Goal: Information Seeking & Learning: Learn about a topic

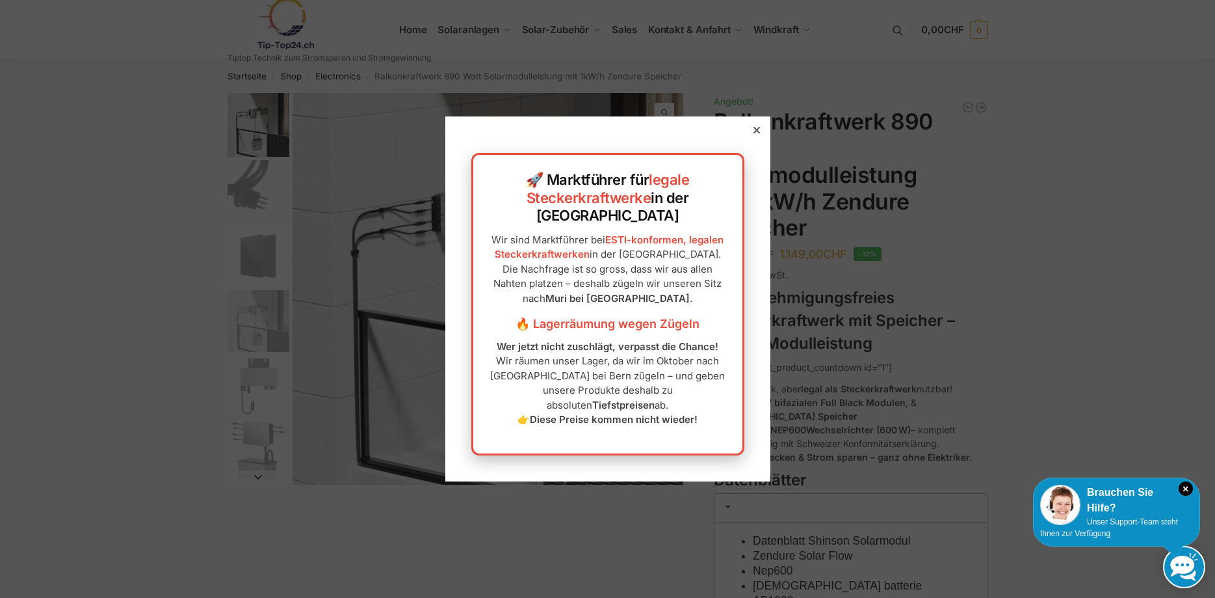
click at [757, 133] on icon at bounding box center [756, 130] width 7 height 7
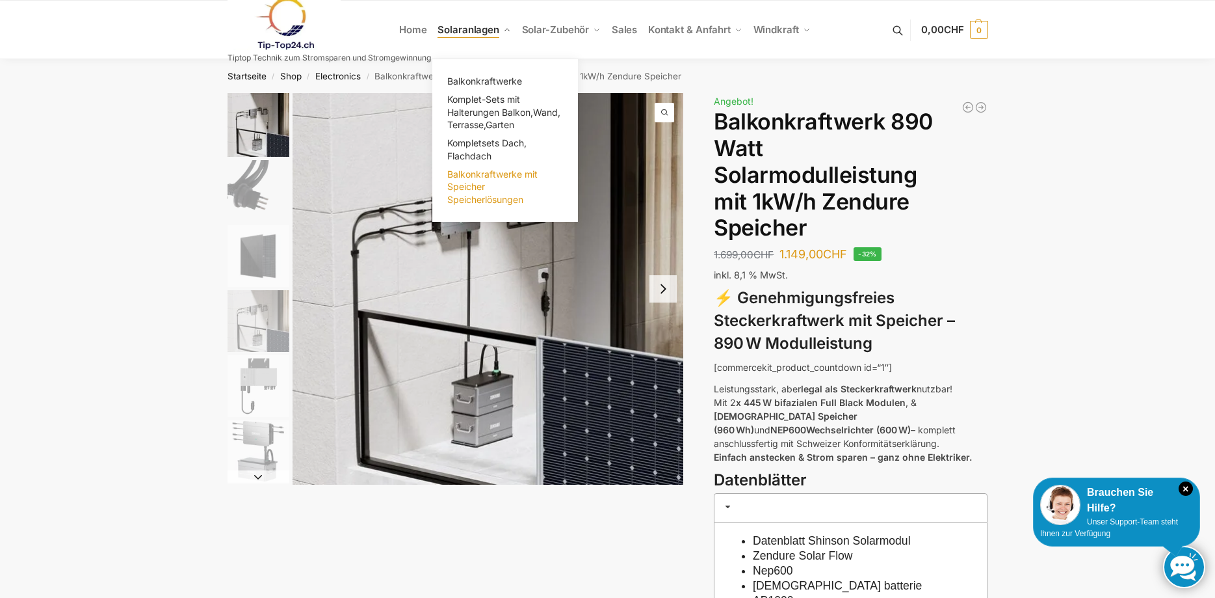
click at [475, 185] on span "Balkonkraftwerke mit Speicher Speicherlösungen" at bounding box center [492, 186] width 90 height 36
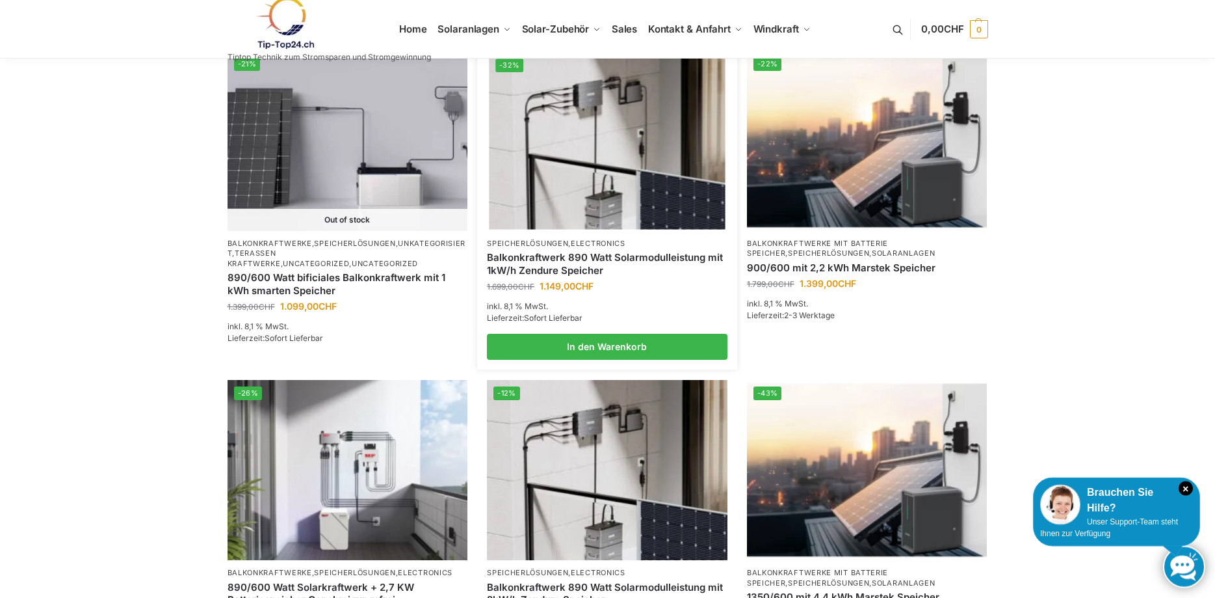
scroll to position [332, 0]
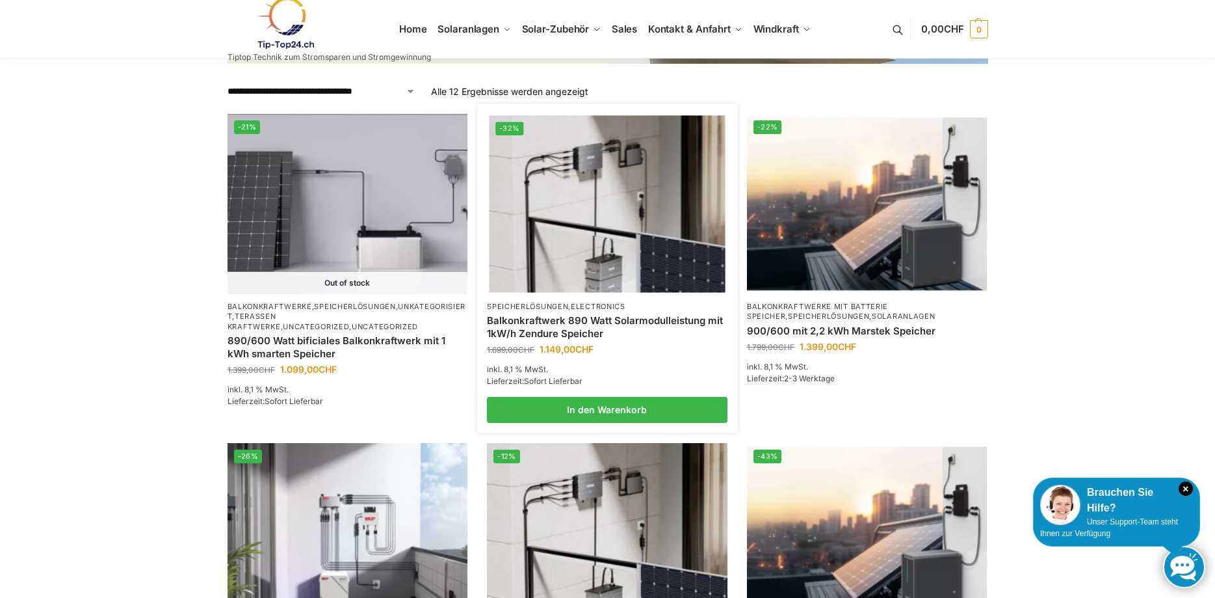
click at [590, 325] on link "Balkonkraftwerk 890 Watt Solarmodulleistung mit 1kW/h Zendure Speicher" at bounding box center [607, 326] width 241 height 25
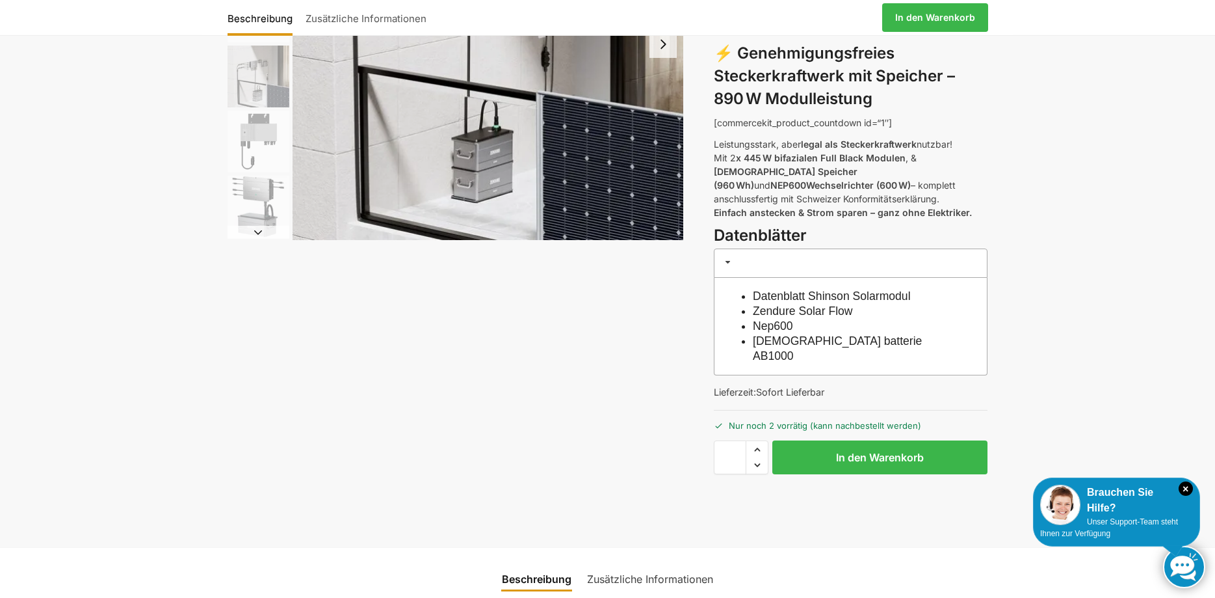
scroll to position [265, 0]
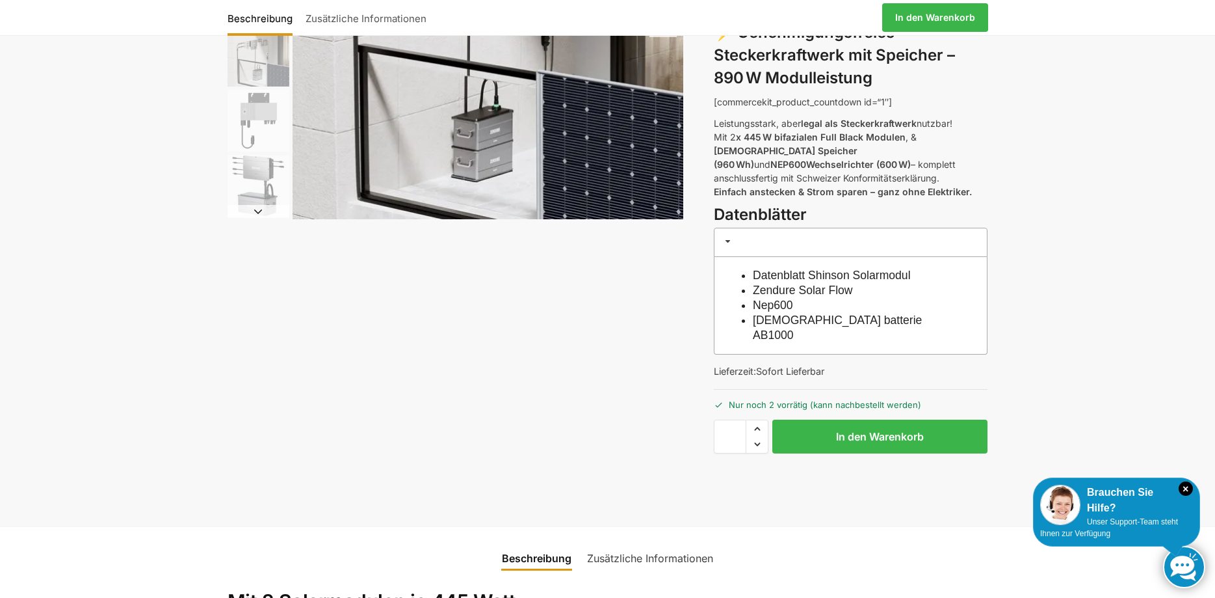
click at [801, 313] on link "[DEMOGRAPHIC_DATA] batterie AB1000" at bounding box center [837, 327] width 169 height 28
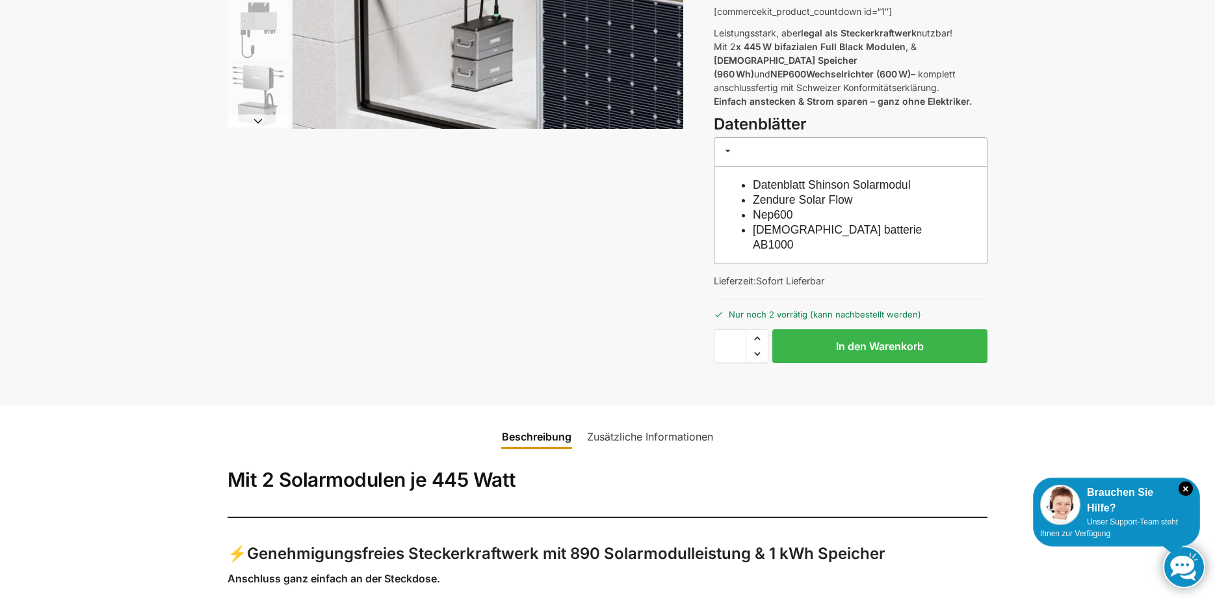
scroll to position [398, 0]
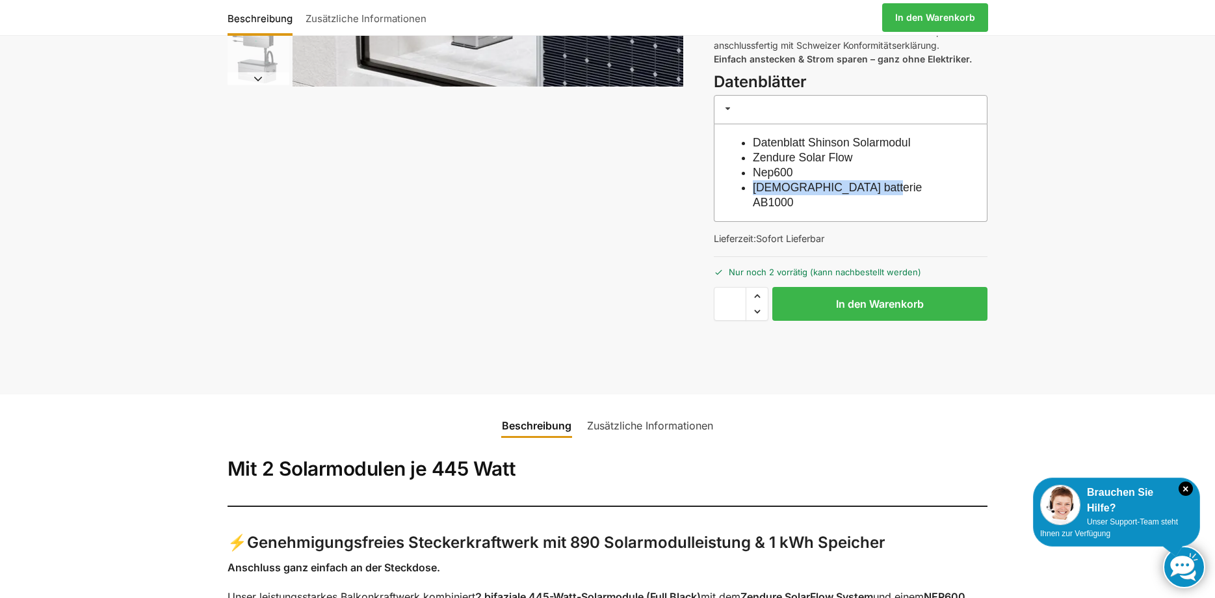
drag, startPoint x: 917, startPoint y: 176, endPoint x: 754, endPoint y: 178, distance: 163.9
click at [754, 180] on li "[DEMOGRAPHIC_DATA] batterie AB1000" at bounding box center [857, 195] width 209 height 30
copy link "[DEMOGRAPHIC_DATA] batterie AB1000"
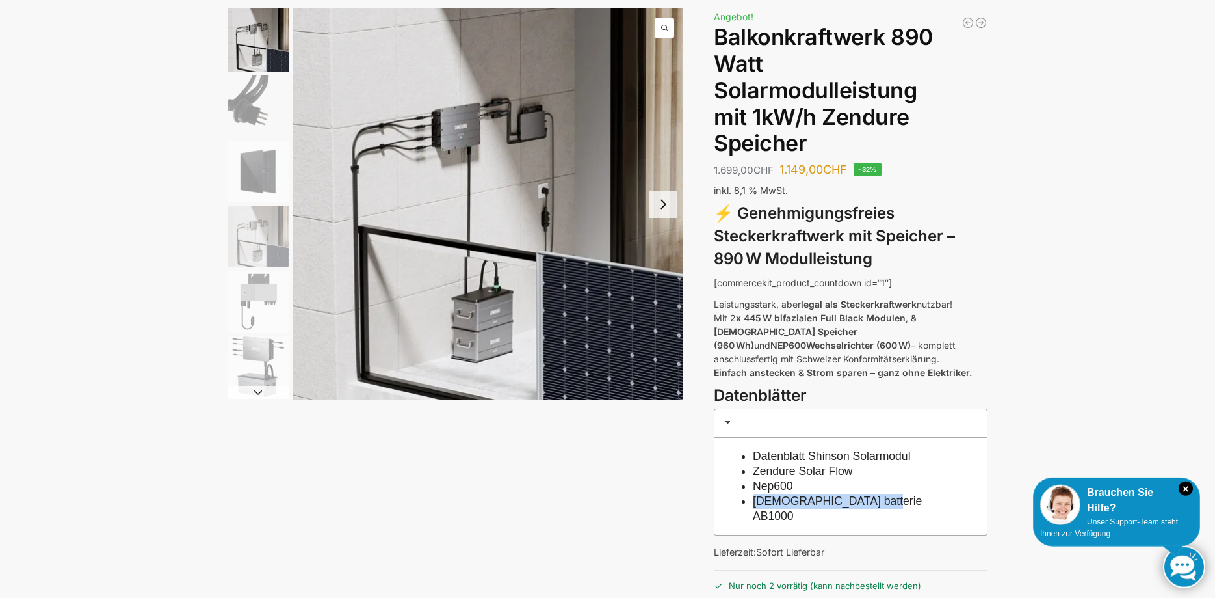
scroll to position [0, 0]
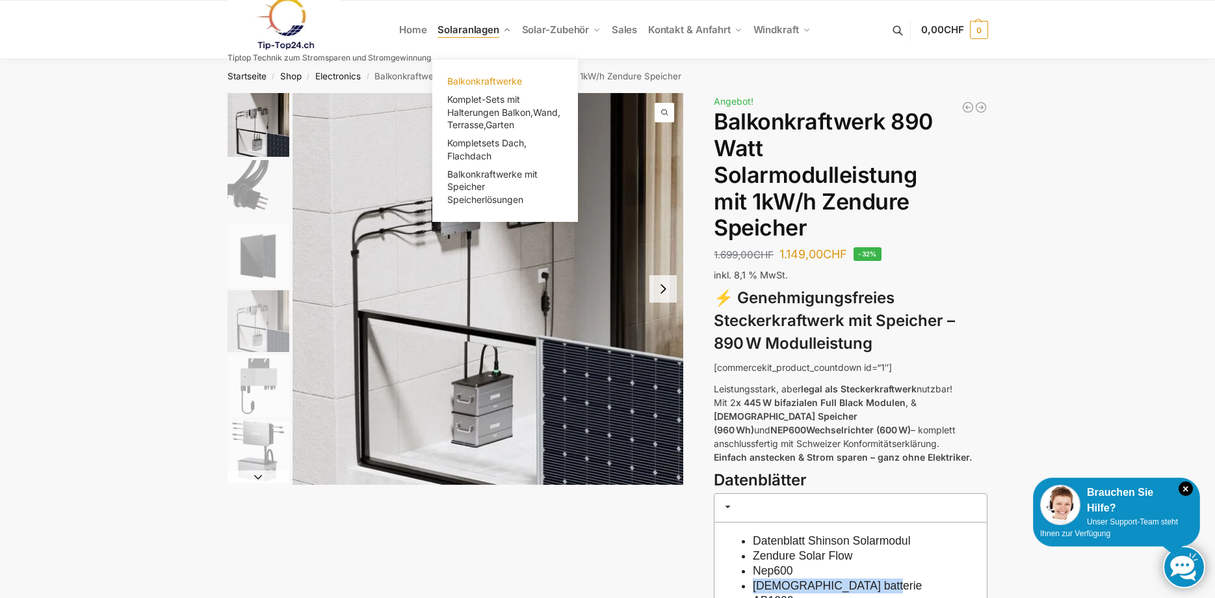
click at [494, 81] on span "Balkonkraftwerke" at bounding box center [484, 80] width 75 height 11
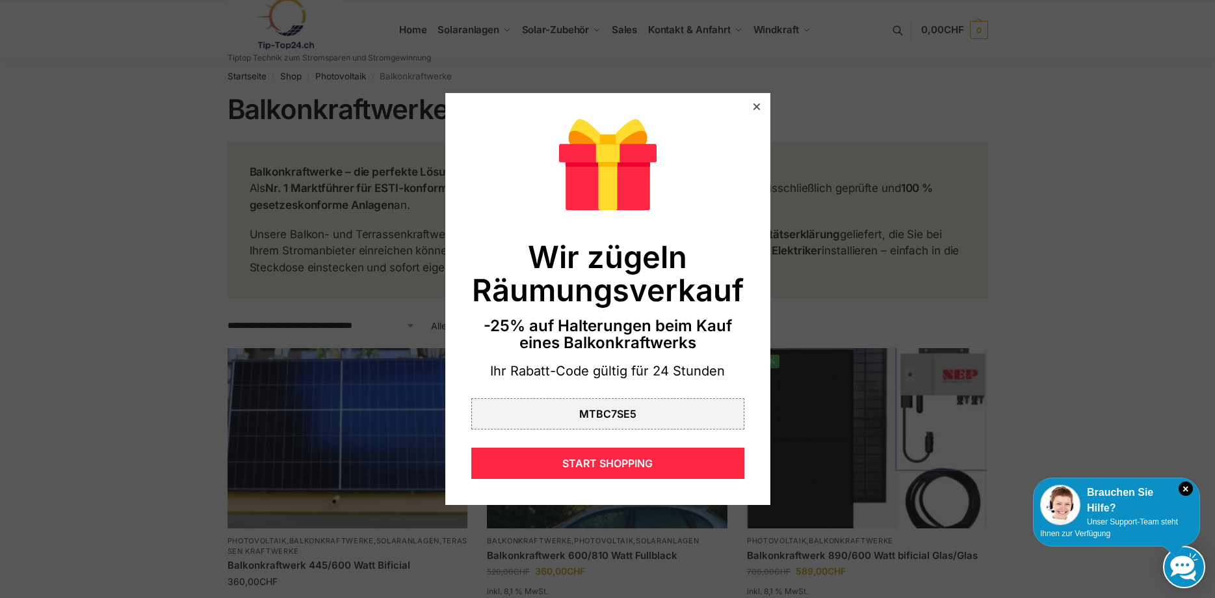
click at [759, 105] on icon at bounding box center [756, 106] width 7 height 7
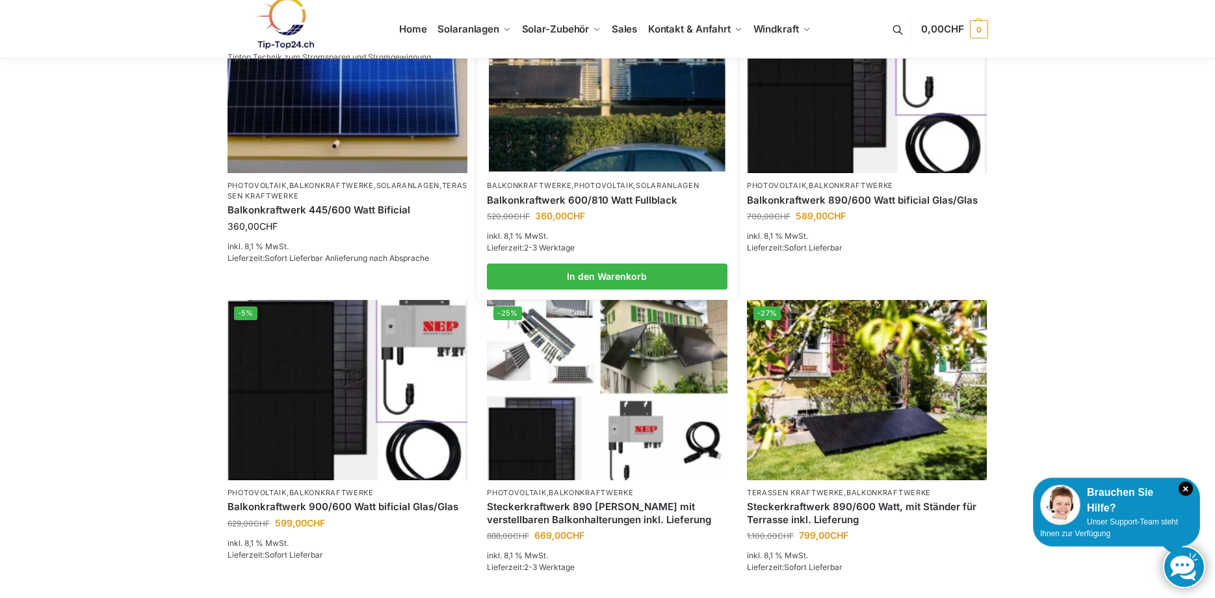
scroll to position [199, 0]
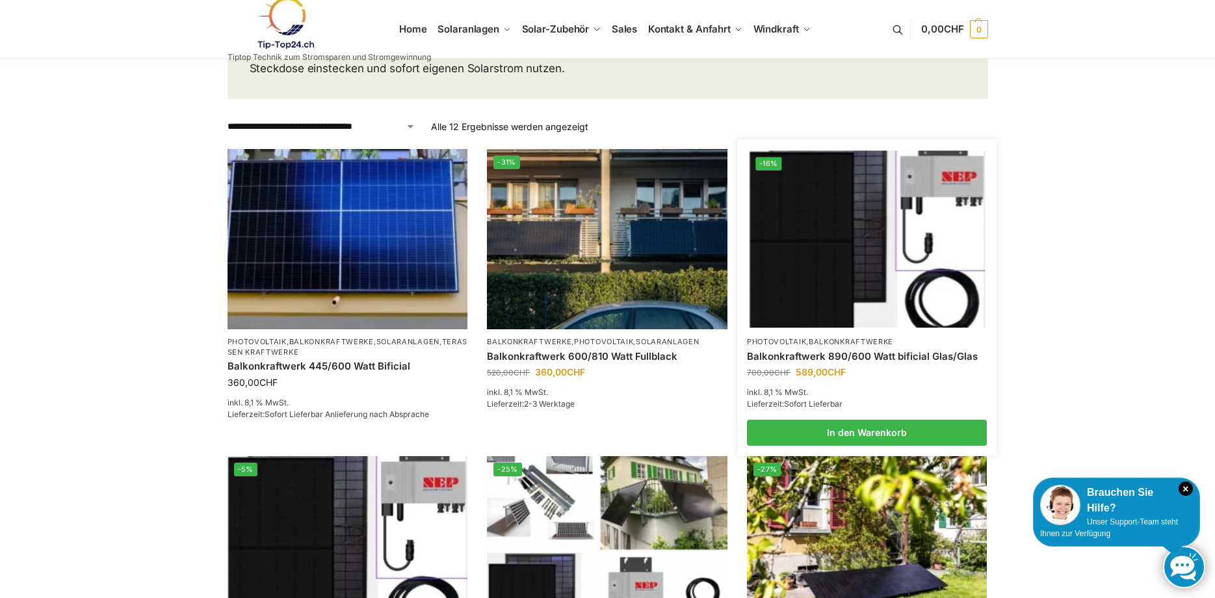
click at [841, 250] on img at bounding box center [867, 239] width 236 height 177
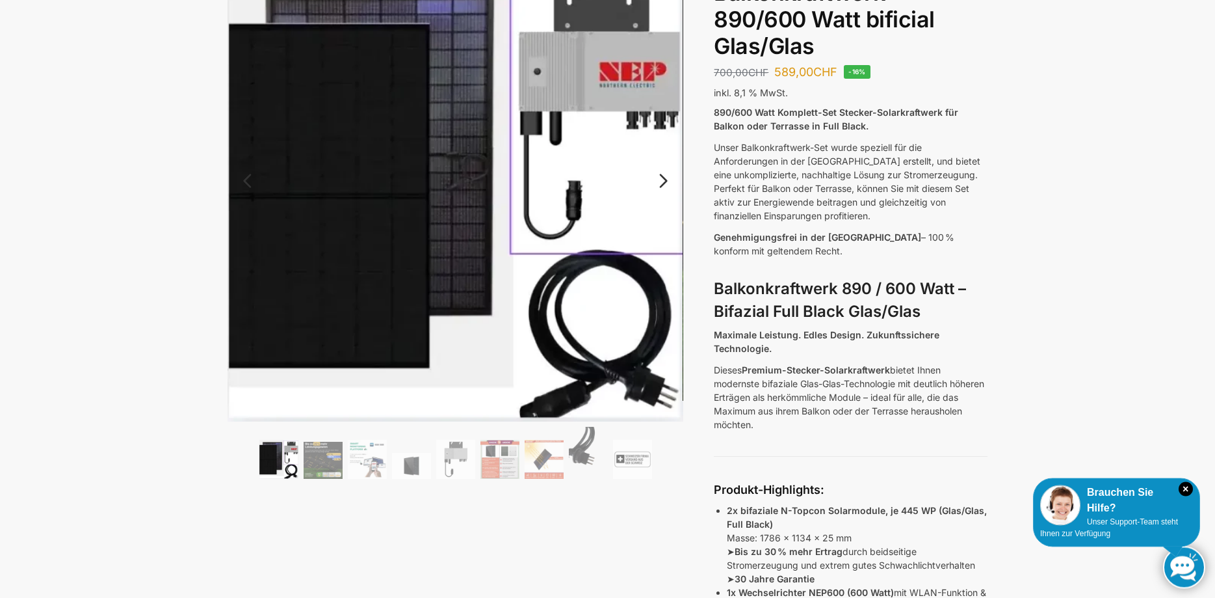
scroll to position [133, 0]
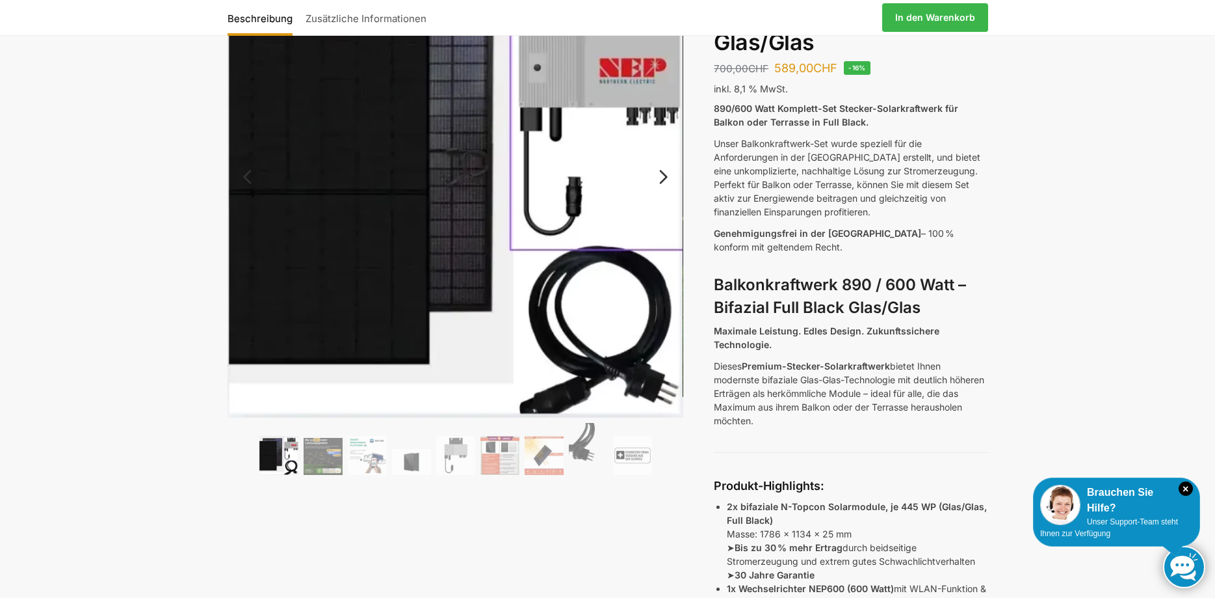
click at [667, 179] on link "Next" at bounding box center [662, 183] width 44 height 13
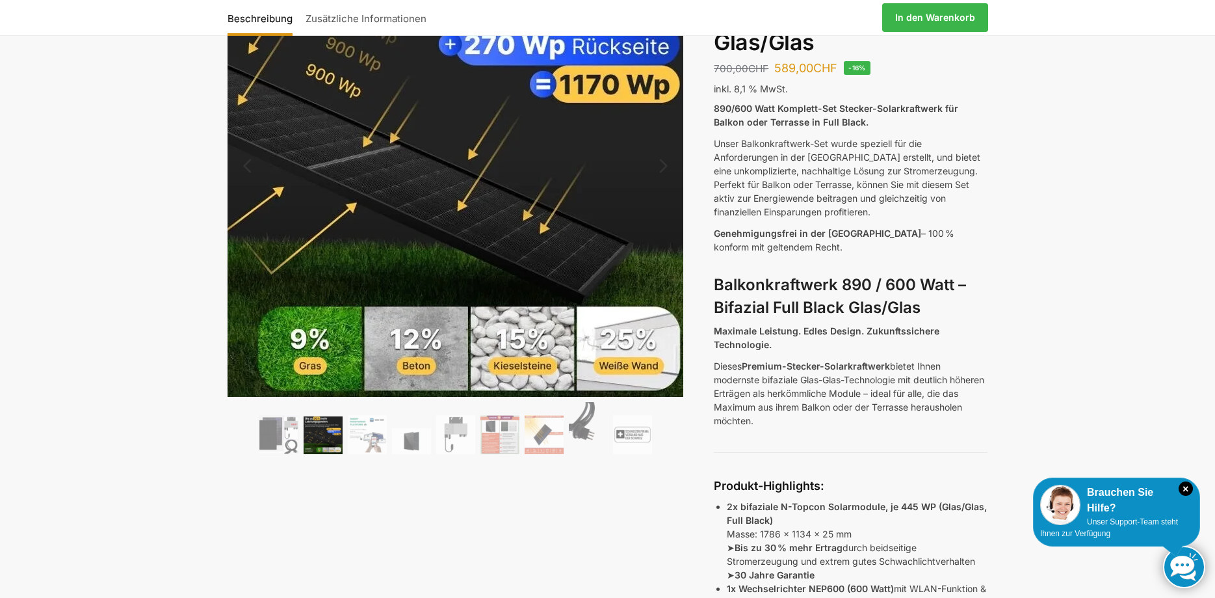
click at [635, 338] on img at bounding box center [374, 105] width 666 height 636
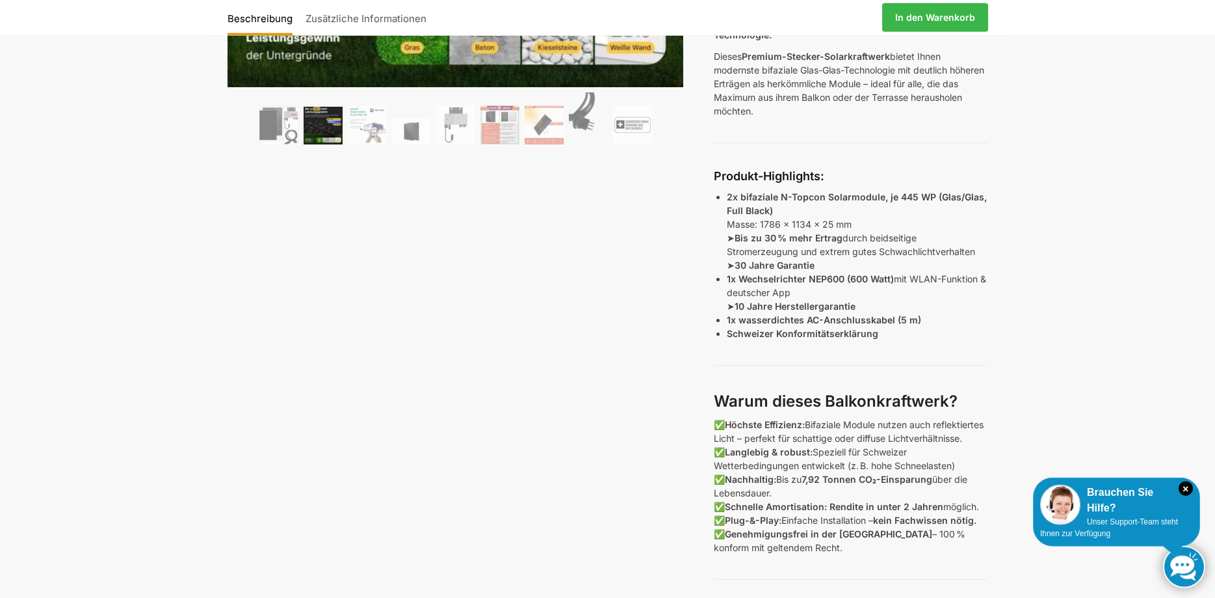
scroll to position [464, 0]
